Goal: Navigation & Orientation: Go to known website

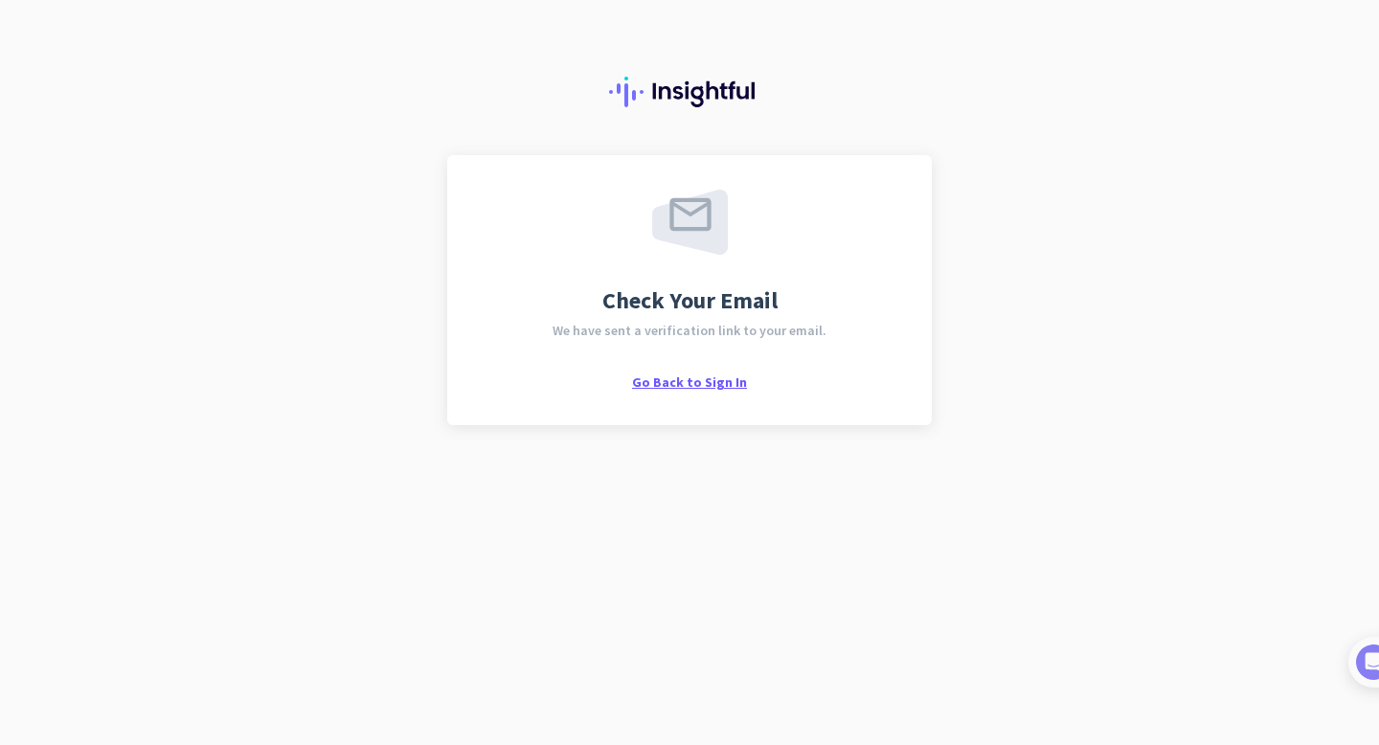
click at [721, 381] on span "Go Back to Sign In" at bounding box center [689, 382] width 115 height 17
click at [690, 379] on span "Go Back to Sign In" at bounding box center [689, 382] width 115 height 17
